Goal: Task Accomplishment & Management: Complete application form

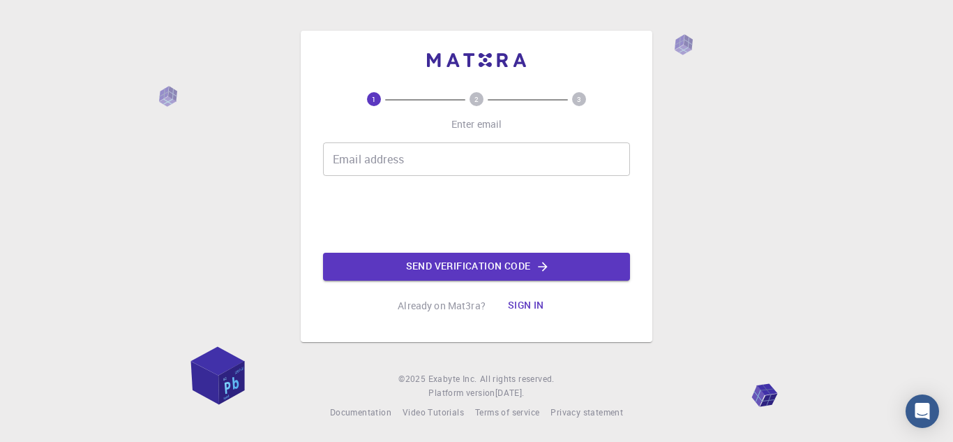
click at [352, 159] on input "Email address" at bounding box center [476, 159] width 307 height 34
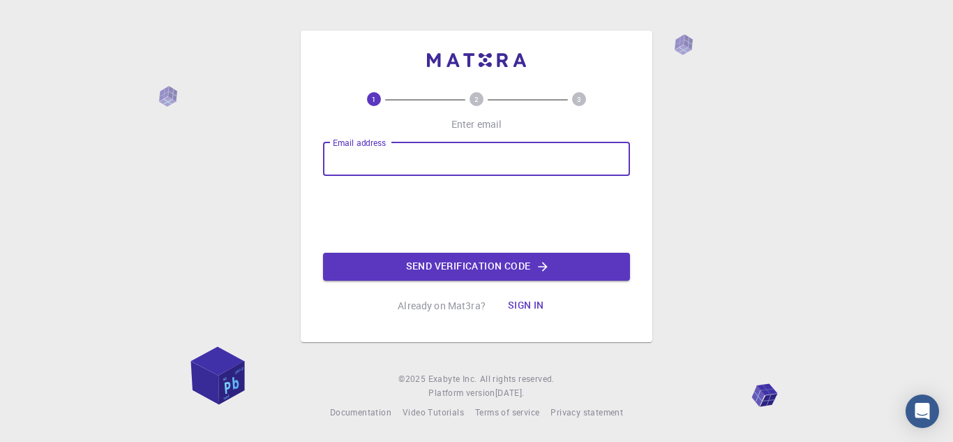
type input "[PERSON_NAME][EMAIL_ADDRESS][DOMAIN_NAME]"
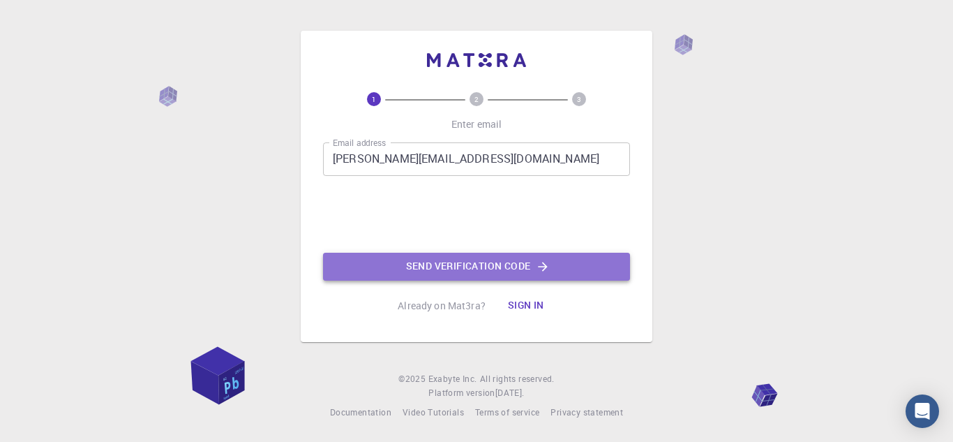
click at [439, 262] on button "Send verification code" at bounding box center [476, 267] width 307 height 28
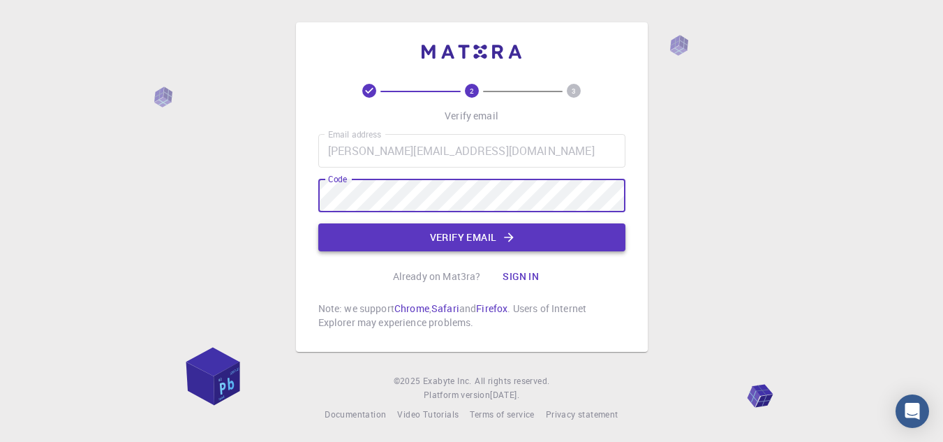
click at [431, 230] on button "Verify email" at bounding box center [471, 237] width 307 height 28
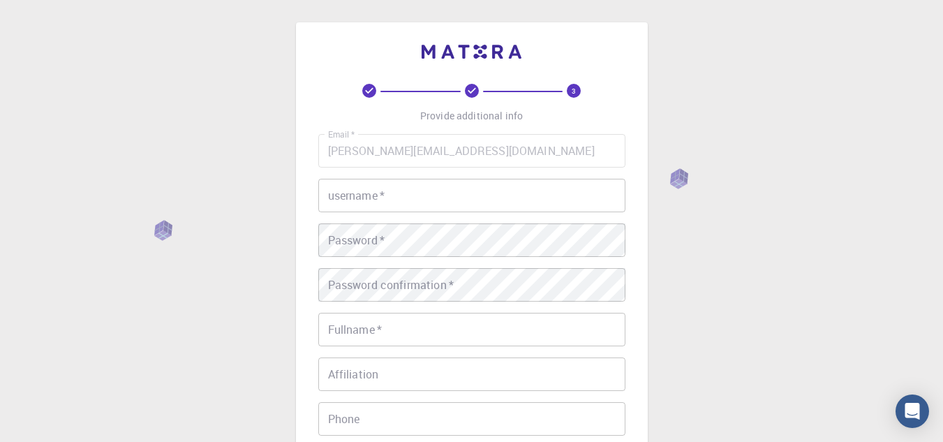
click at [408, 200] on input "username   *" at bounding box center [471, 196] width 307 height 34
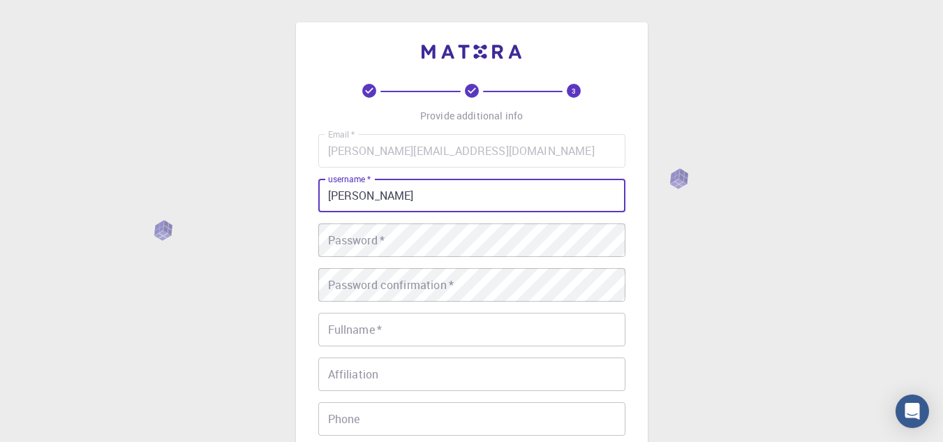
click at [334, 195] on input "[PERSON_NAME]" at bounding box center [471, 196] width 307 height 34
click at [376, 198] on input "[PERSON_NAME]" at bounding box center [471, 196] width 307 height 34
click at [409, 199] on input "[PERSON_NAME]" at bounding box center [471, 196] width 307 height 34
click at [371, 199] on input "[PERSON_NAME]" at bounding box center [471, 196] width 307 height 34
type input "[PERSON_NAME]"
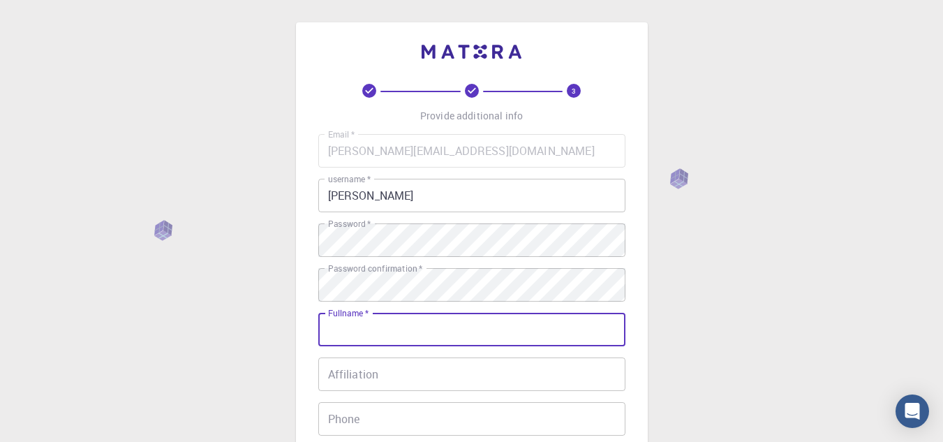
click at [373, 332] on input "Fullname   *" at bounding box center [471, 330] width 307 height 34
type input "c"
type input "[PERSON_NAME] [PERSON_NAME]"
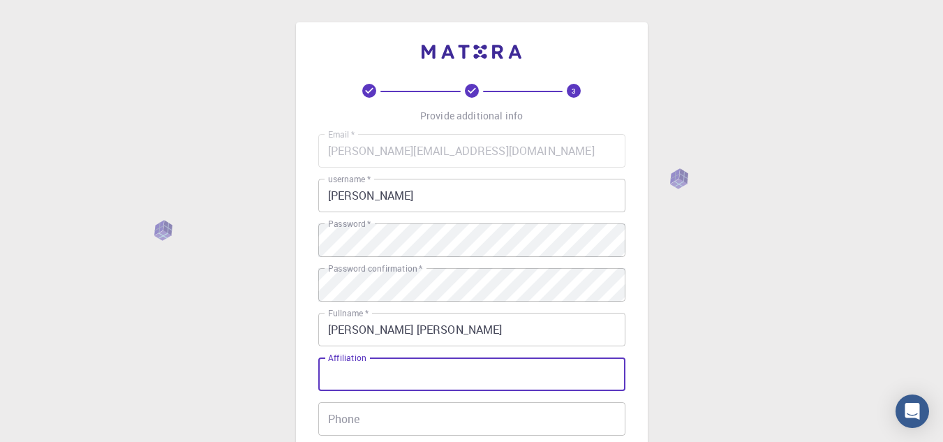
click at [359, 377] on input "Affiliation" at bounding box center [471, 374] width 307 height 34
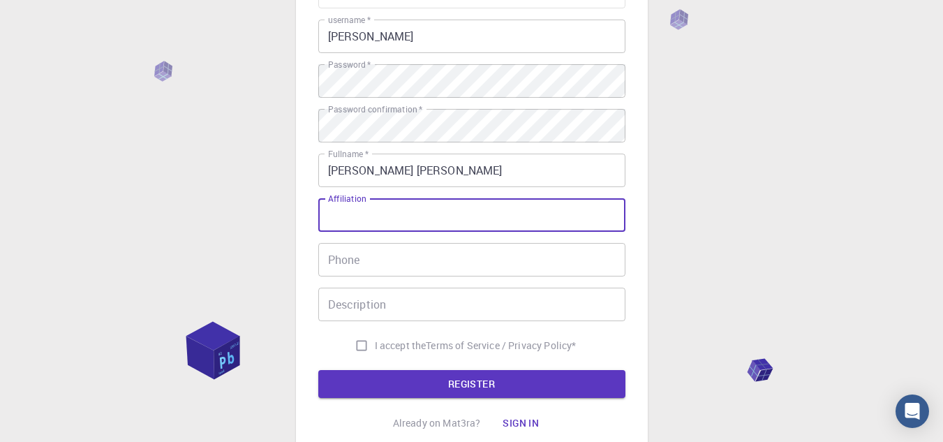
scroll to position [168, 0]
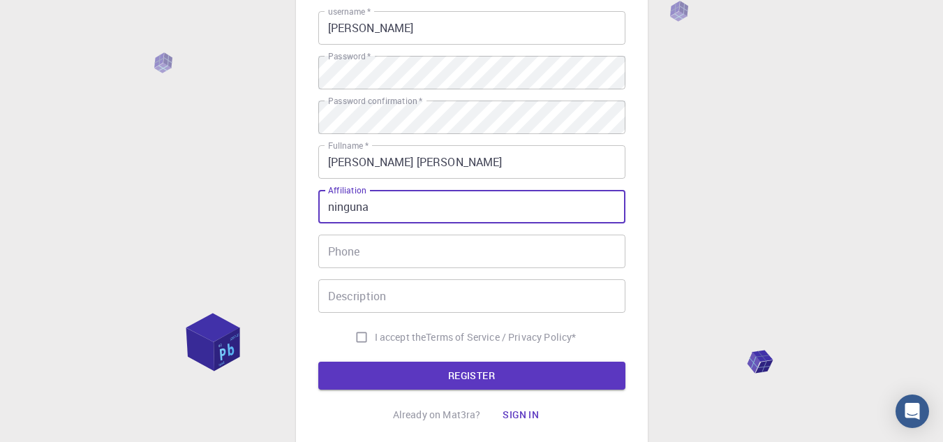
type input "ninguna"
click at [345, 247] on input "Phone" at bounding box center [471, 252] width 307 height 34
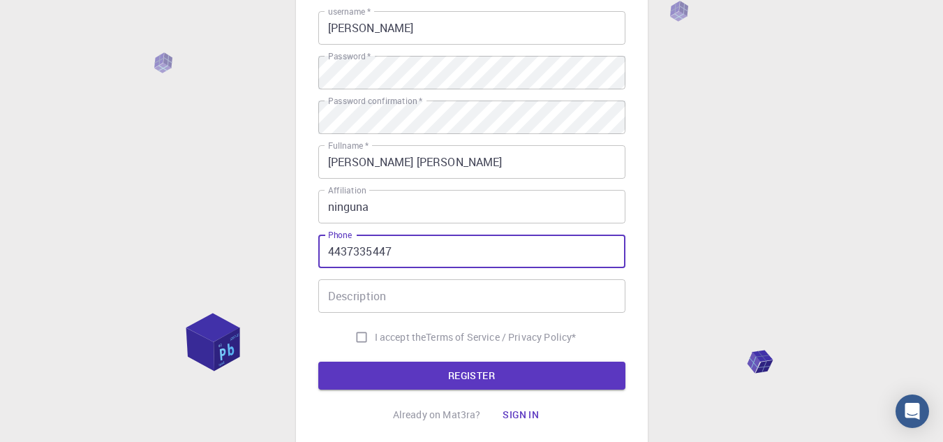
type input "4437335447"
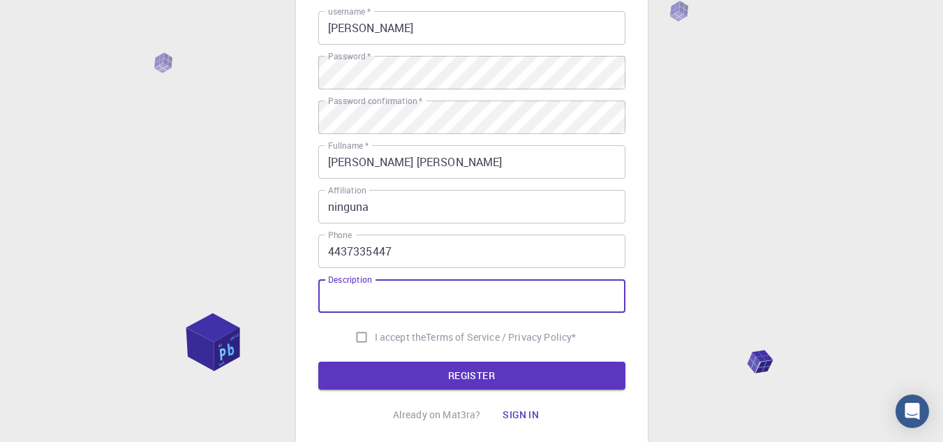
click at [354, 296] on input "Description" at bounding box center [471, 296] width 307 height 34
type input "ninguna"
click at [359, 336] on input "I accept the Terms of Service / Privacy Policy *" at bounding box center [361, 337] width 27 height 27
checkbox input "true"
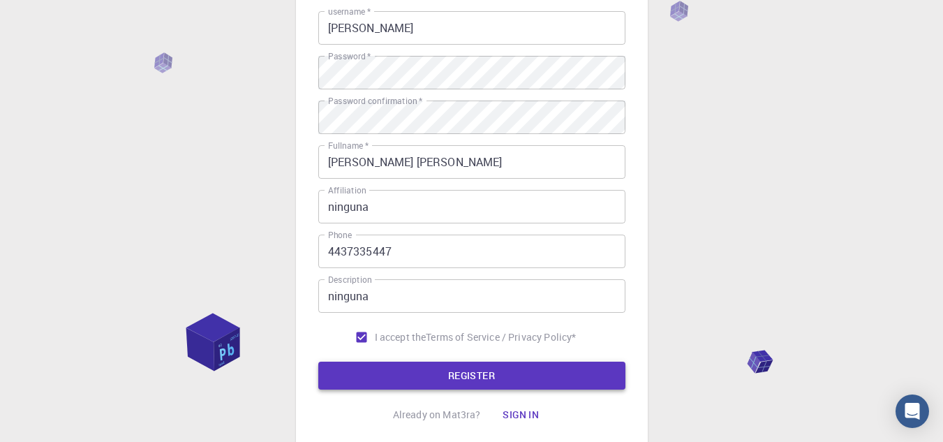
click at [462, 375] on button "REGISTER" at bounding box center [471, 376] width 307 height 28
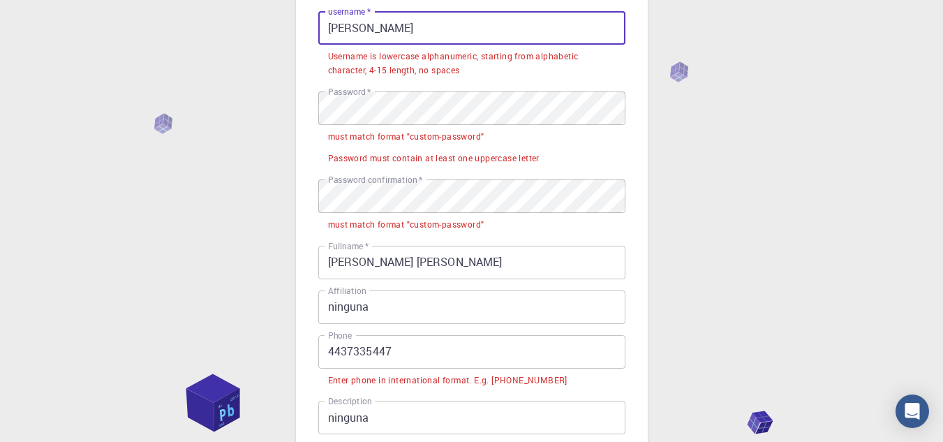
click at [364, 28] on input "[PERSON_NAME]" at bounding box center [471, 28] width 307 height 34
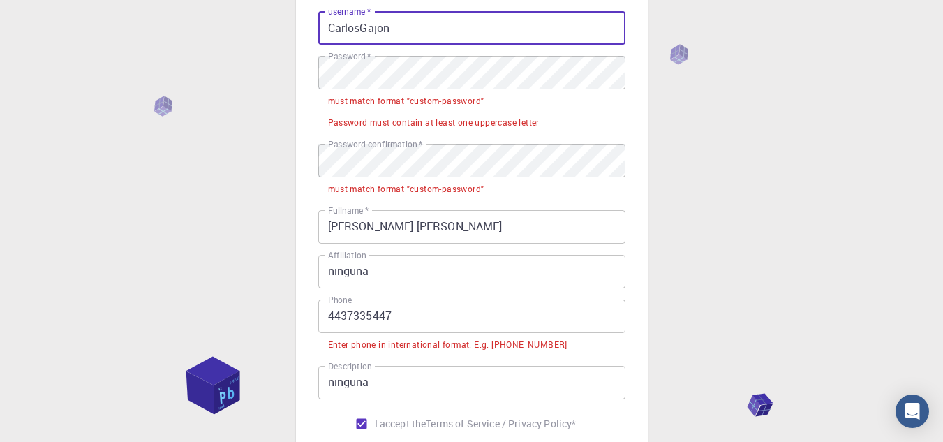
type input "CarlosGajon"
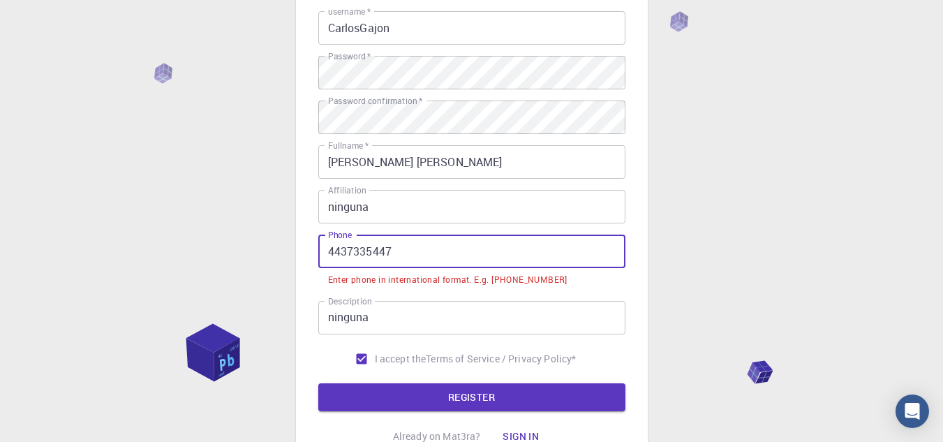
click at [326, 249] on input "4437335447" at bounding box center [471, 252] width 307 height 34
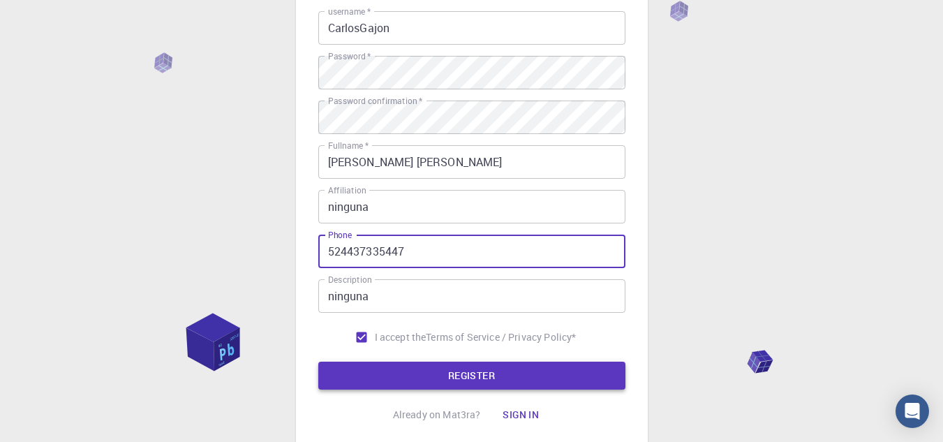
type input "524437335447"
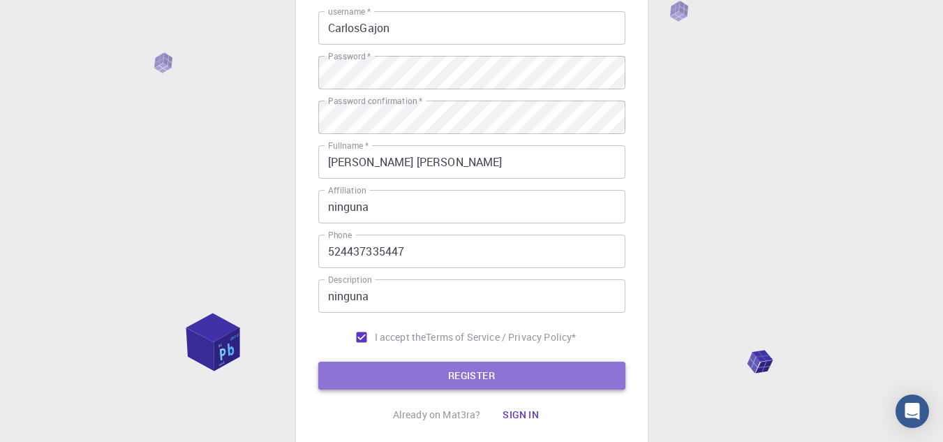
click at [455, 375] on button "REGISTER" at bounding box center [471, 376] width 307 height 28
